Goal: Transaction & Acquisition: Purchase product/service

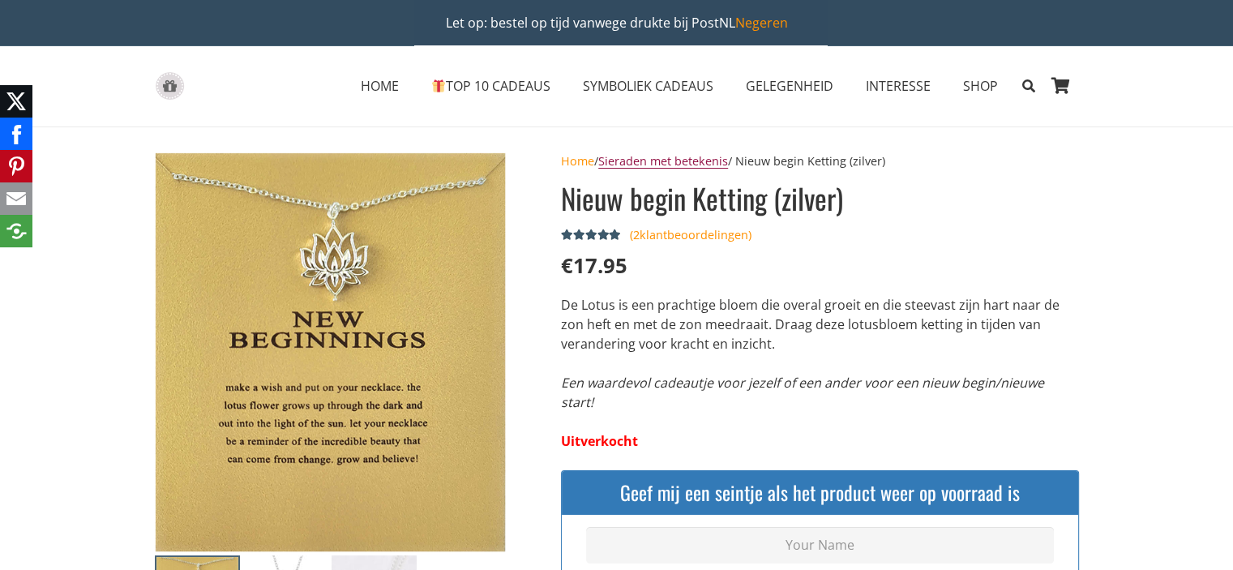
click at [707, 155] on link "Sieraden met betekenis" at bounding box center [663, 160] width 130 height 15
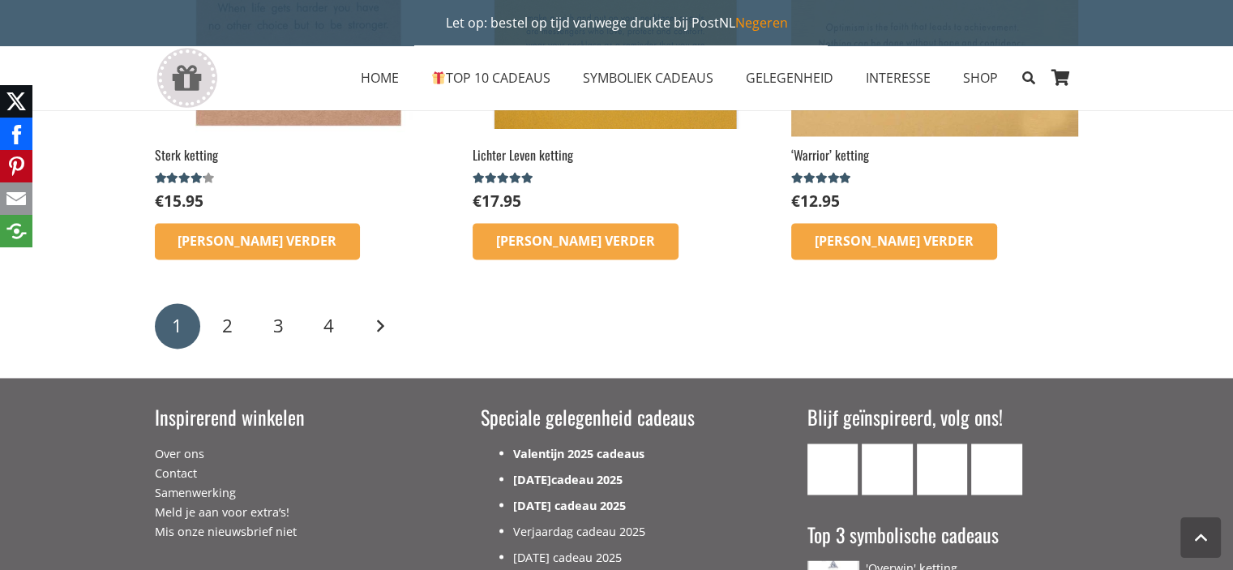
scroll to position [2675, 0]
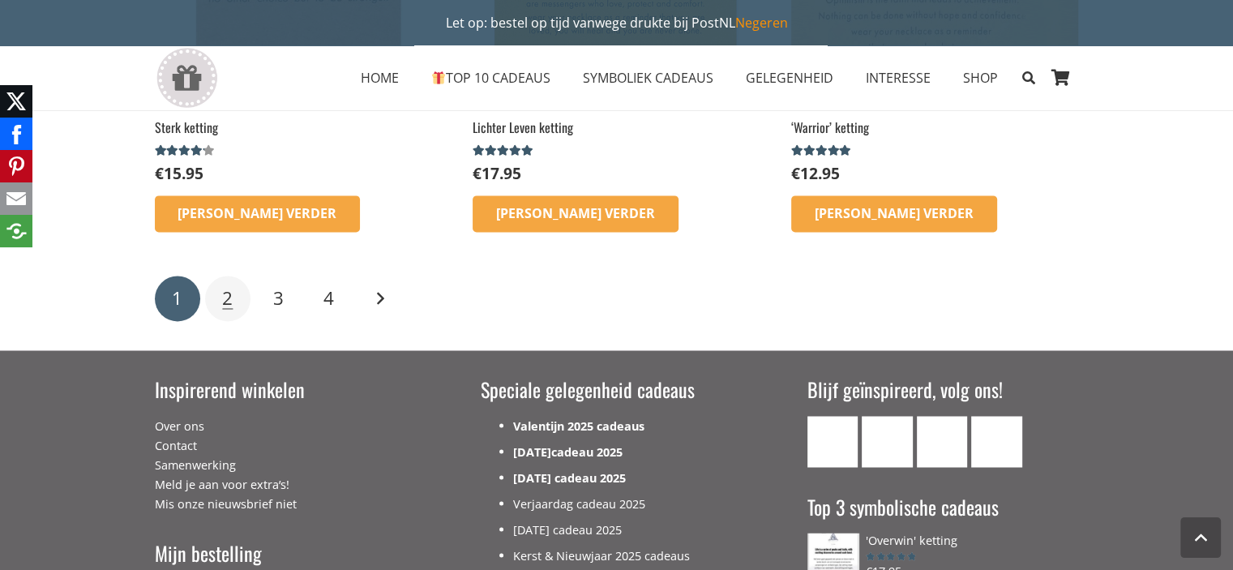
click at [238, 291] on link "2" at bounding box center [227, 298] width 45 height 45
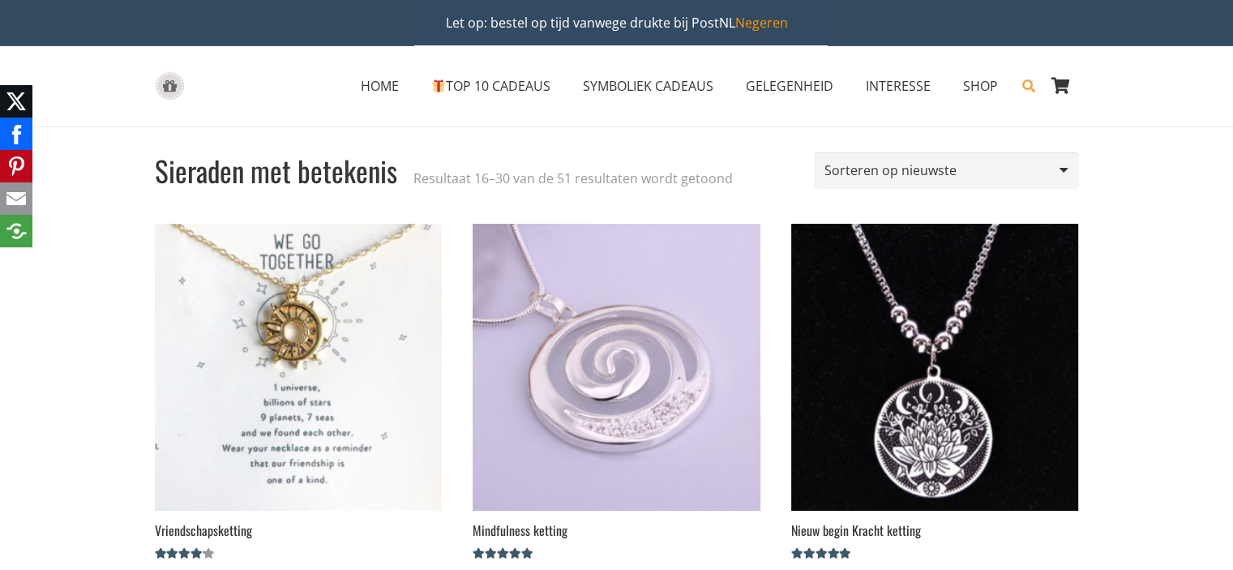
click at [1025, 83] on icon "Zoeken" at bounding box center [1028, 86] width 13 height 41
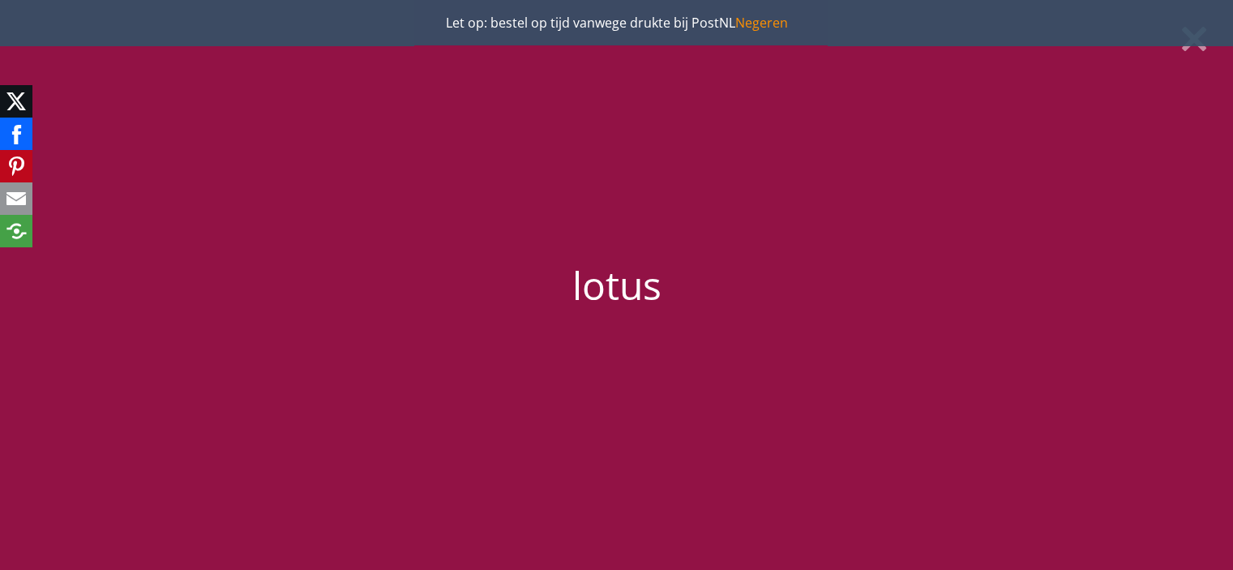
type input "lotus"
click input "62692" at bounding box center [0, 0] width 0 height 0
